Goal: Task Accomplishment & Management: Manage account settings

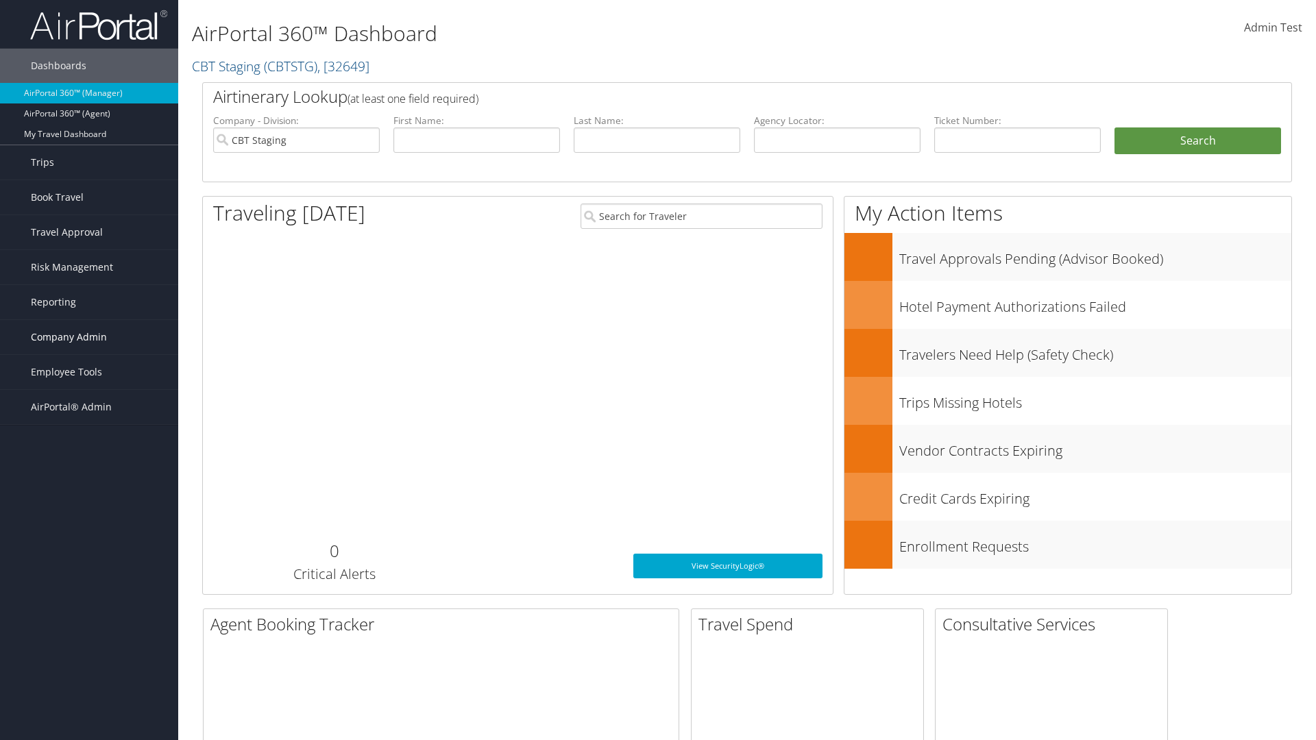
click at [89, 337] on span "Company Admin" at bounding box center [69, 337] width 76 height 34
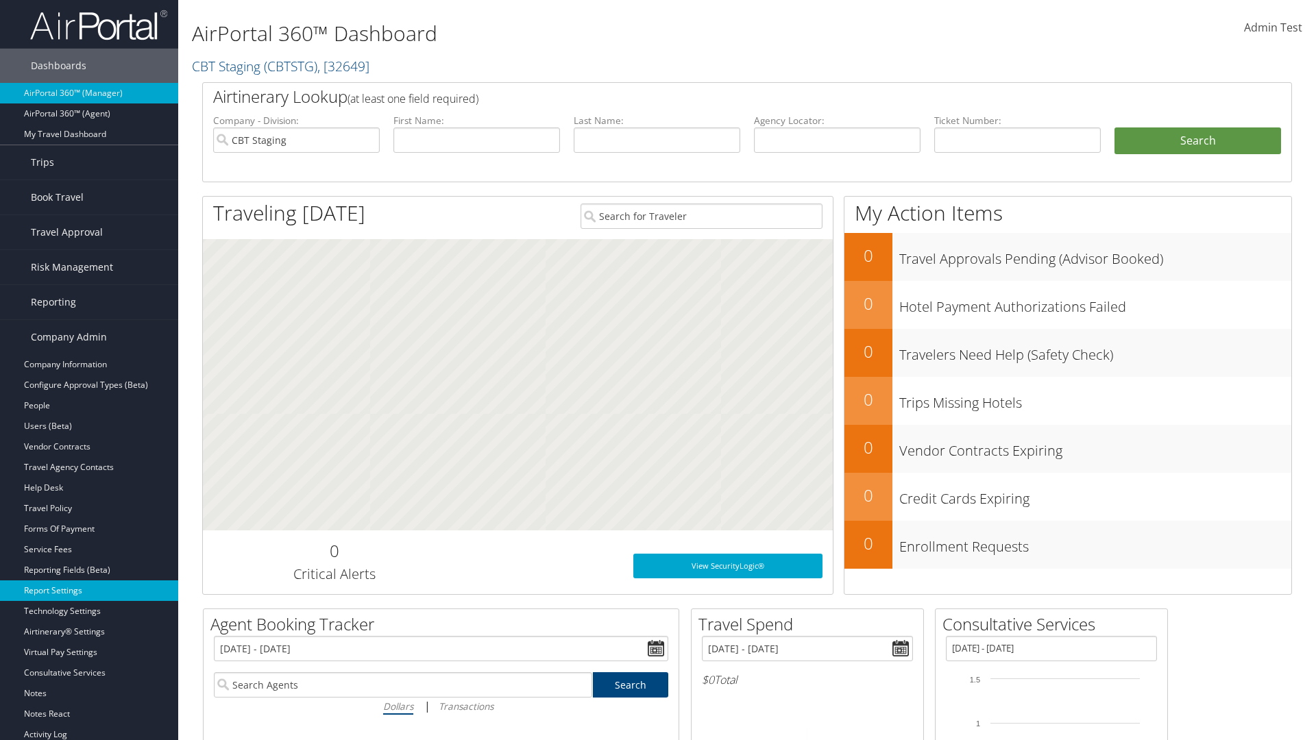
click at [89, 591] on link "Report Settings" at bounding box center [89, 590] width 178 height 21
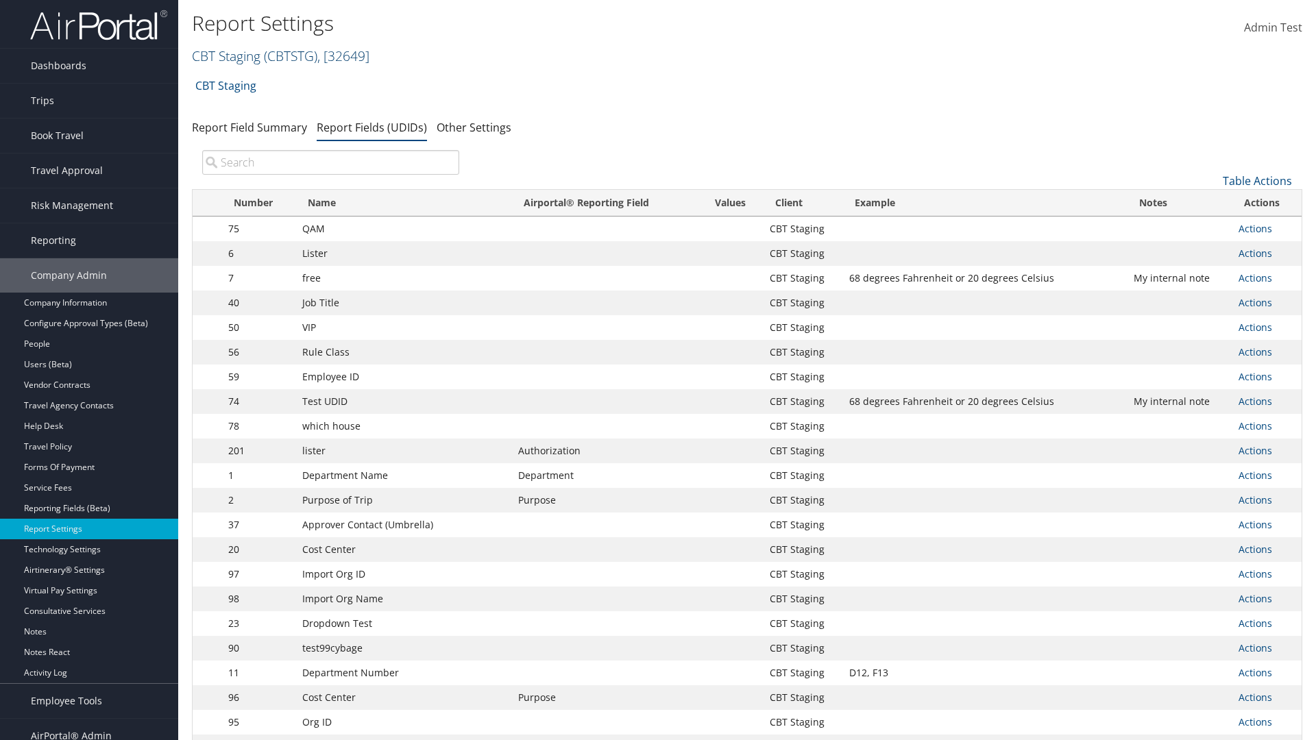
click at [226, 56] on link "CBT Staging ( CBTSTG ) , [ 32649 ]" at bounding box center [280, 56] width 177 height 19
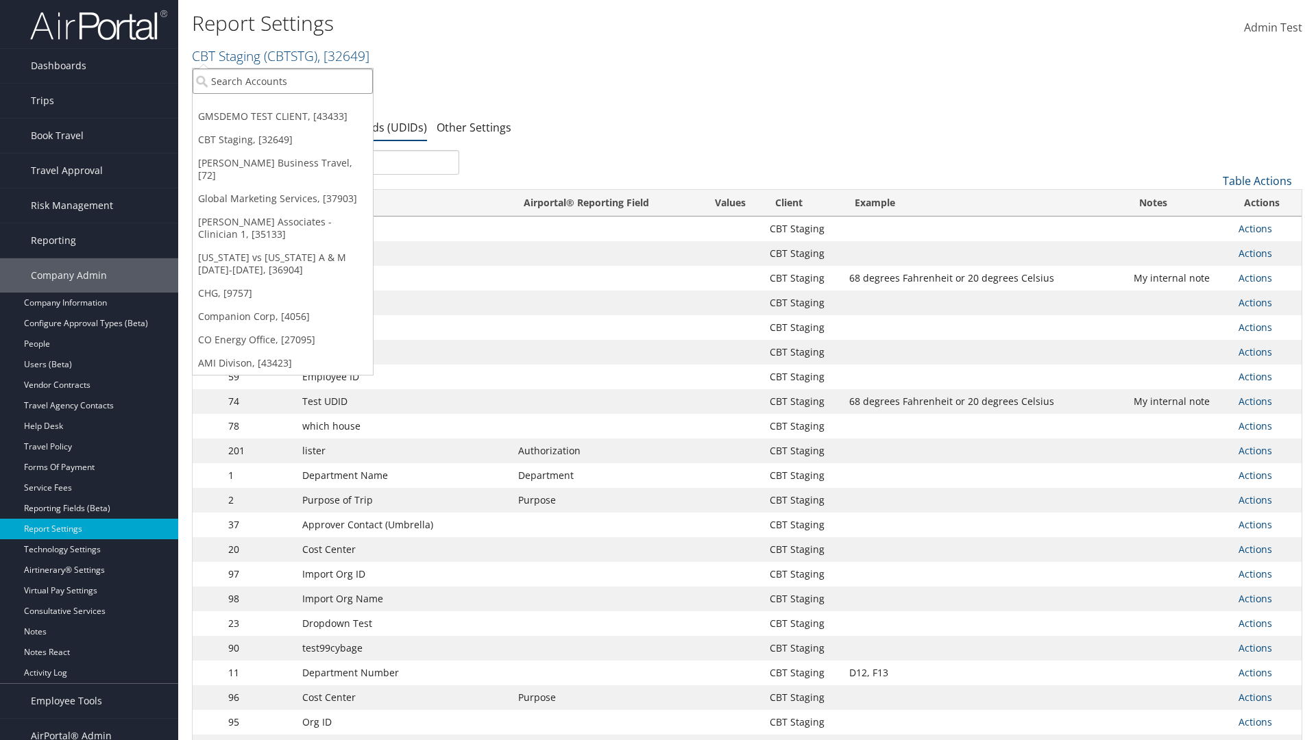
click at [282, 81] on input "search" at bounding box center [283, 81] width 180 height 25
type input "CBTSTG"
click at [282, 106] on div "CBT Staging (CBTSTG), [32649]" at bounding box center [282, 106] width 195 height 12
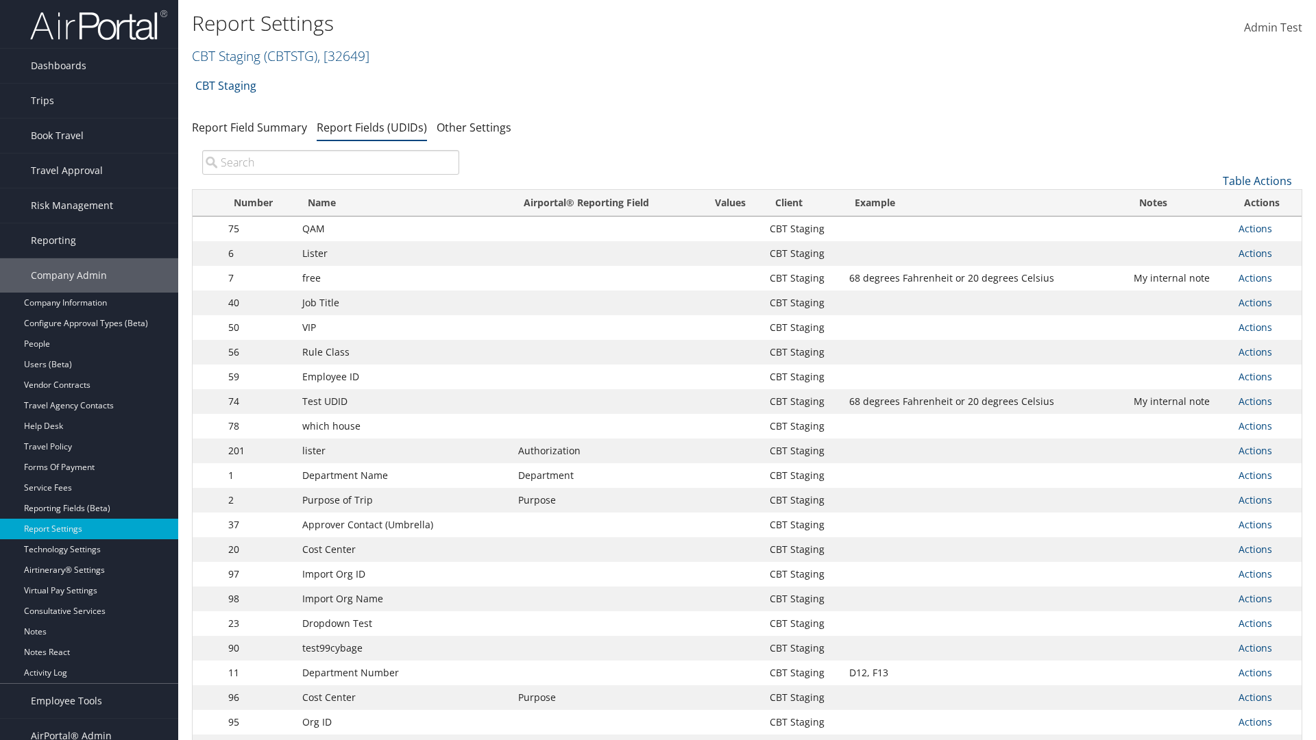
click at [330, 162] on input "search" at bounding box center [330, 162] width 257 height 25
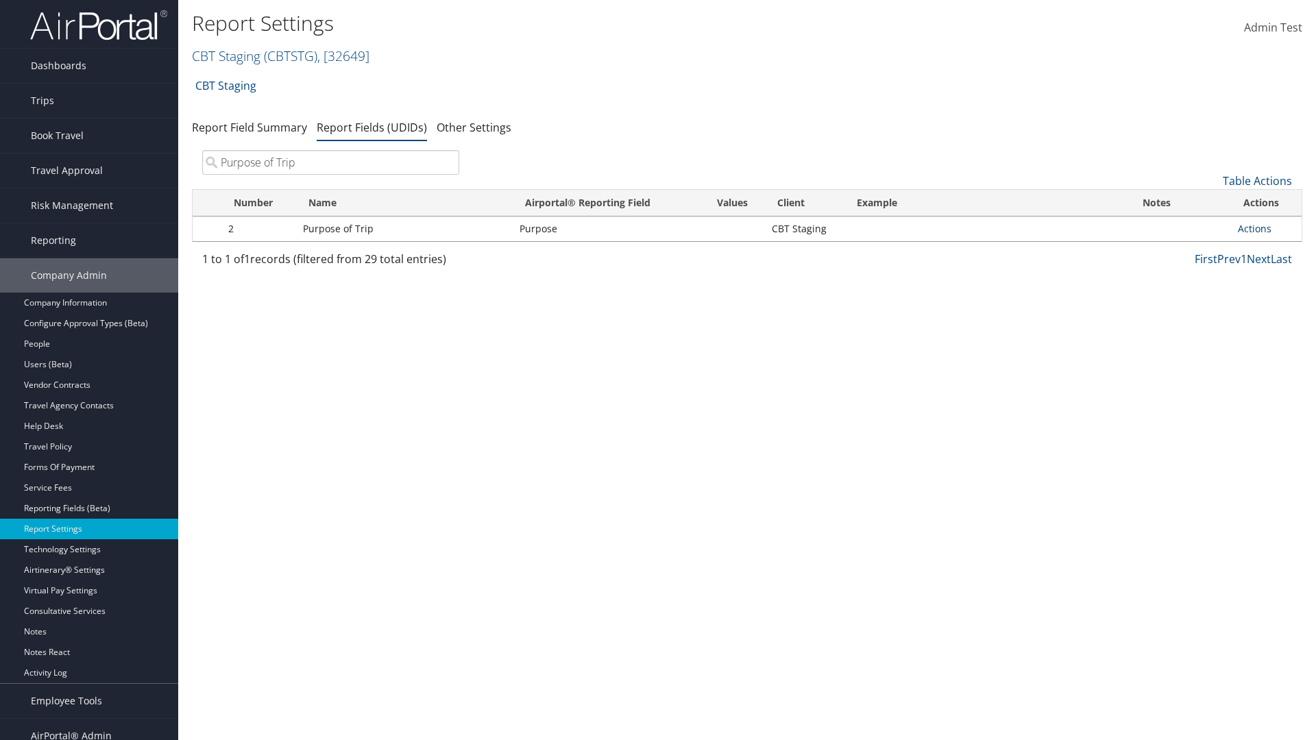
type input "Purpose of Trip"
click at [1254, 228] on link "Actions" at bounding box center [1255, 228] width 34 height 13
click at [1200, 296] on link "Edit" at bounding box center [1200, 295] width 136 height 23
